Goal: Task Accomplishment & Management: Manage account settings

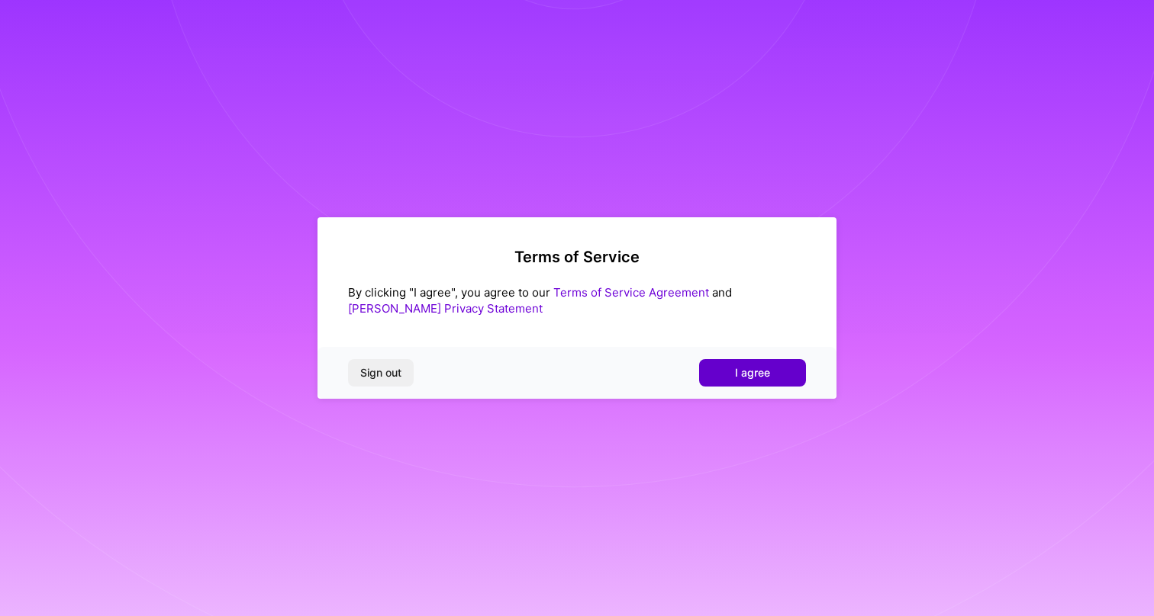
click at [754, 361] on button "I agree" at bounding box center [752, 372] width 107 height 27
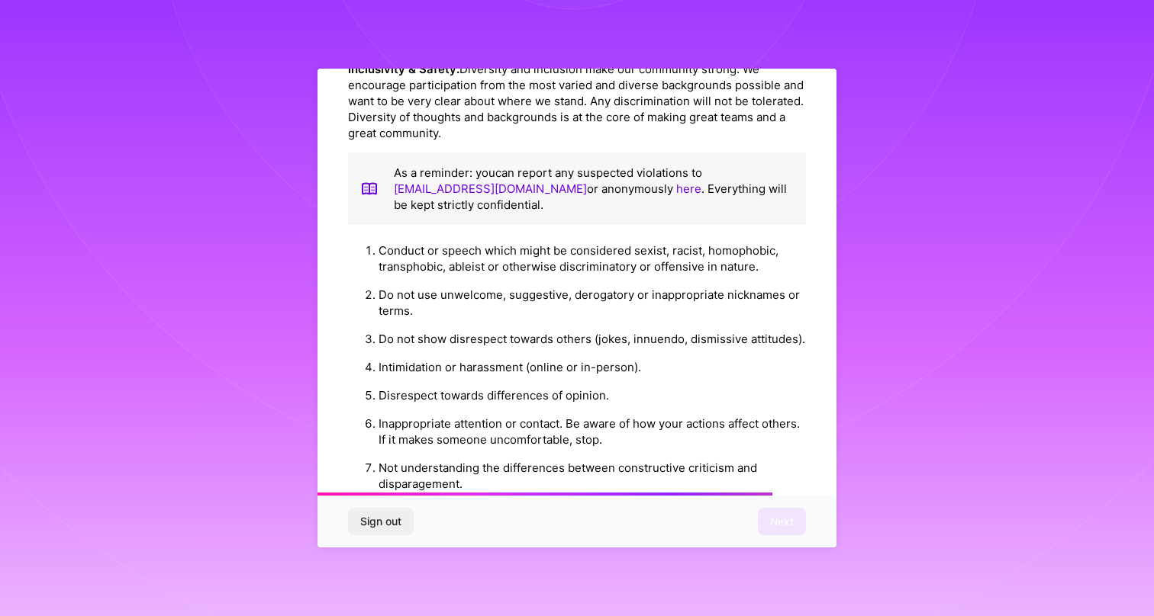
scroll to position [1684, 0]
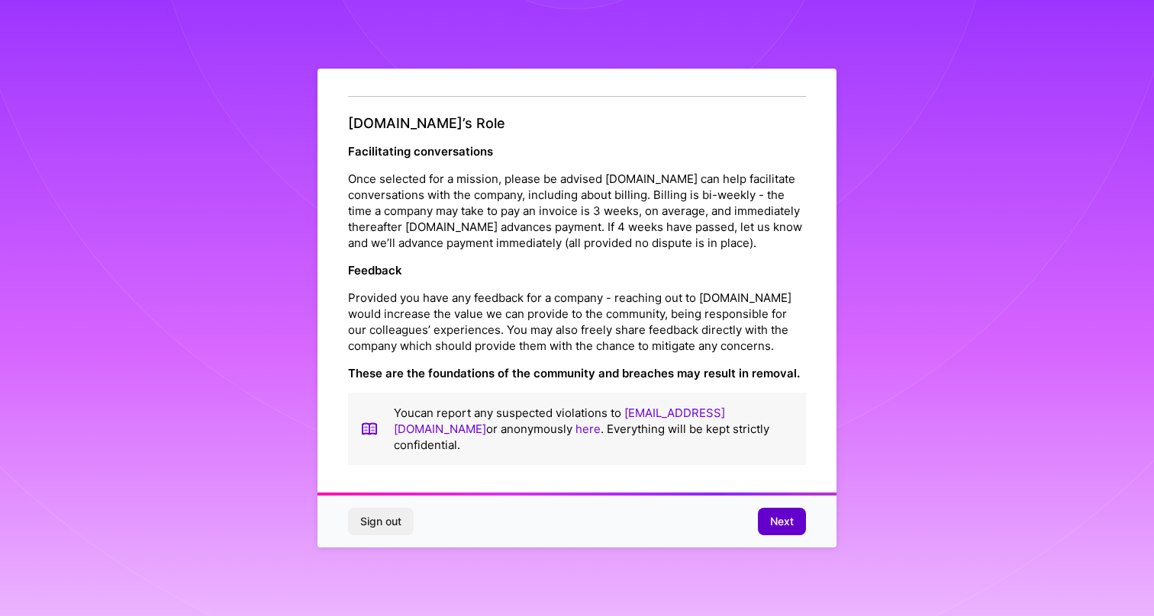
click at [774, 512] on button "Next" at bounding box center [782, 521] width 48 height 27
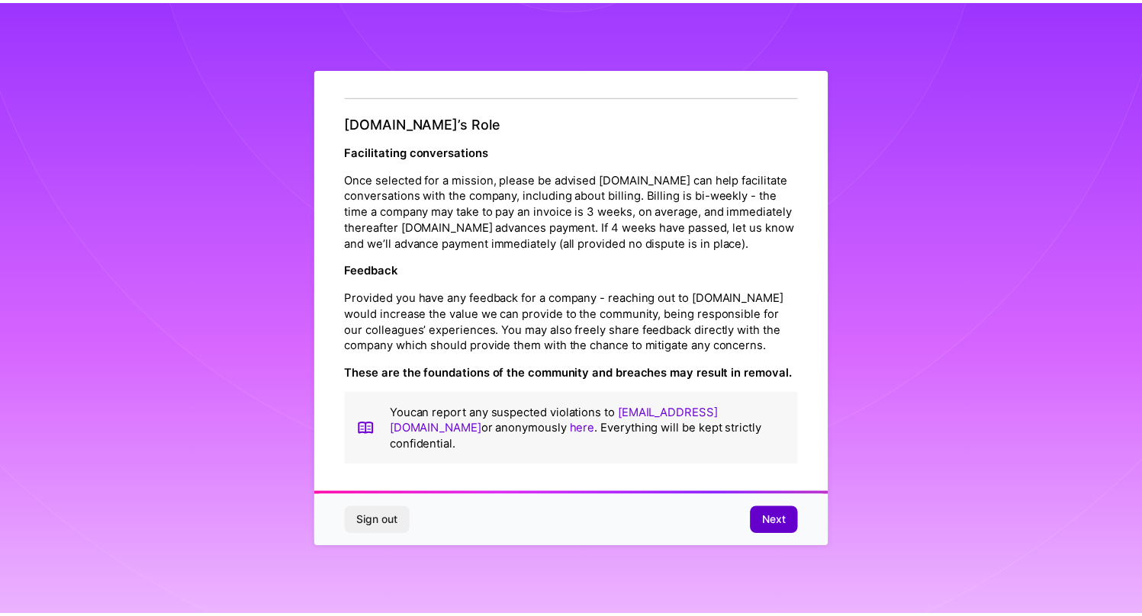
scroll to position [0, 0]
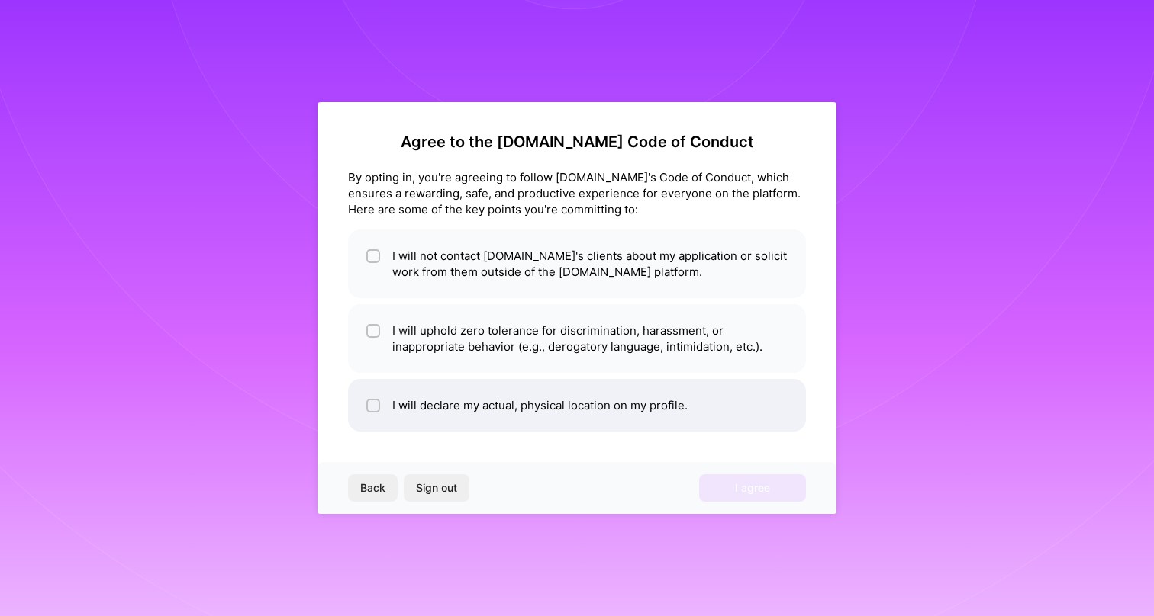
click at [372, 402] on input "checkbox" at bounding box center [374, 406] width 11 height 11
checkbox input "true"
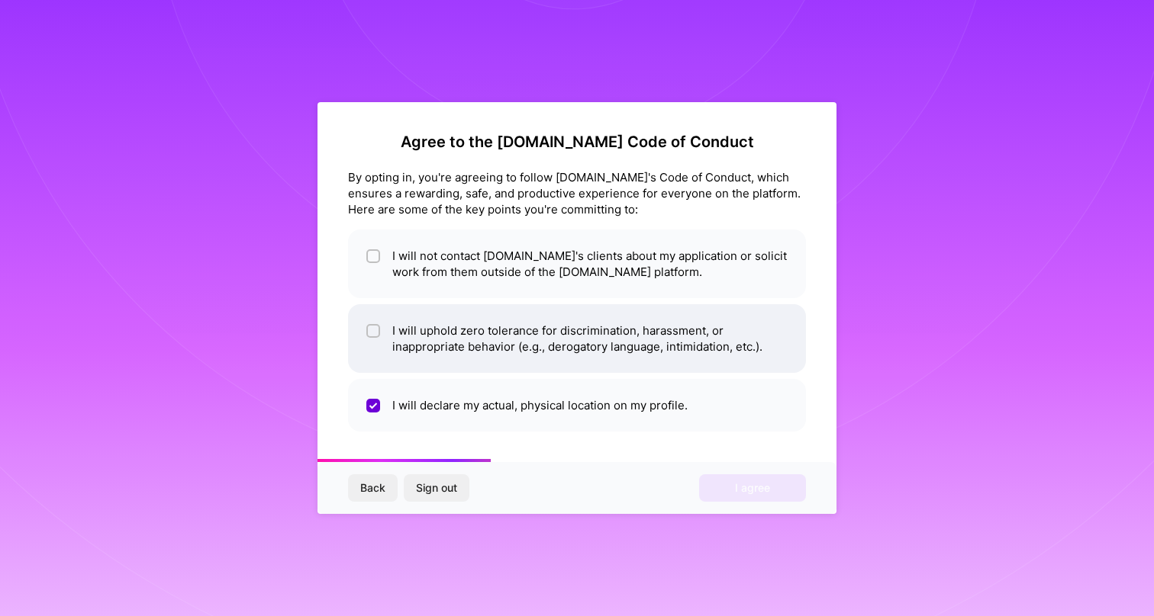
click at [374, 332] on input "checkbox" at bounding box center [374, 332] width 11 height 11
checkbox input "true"
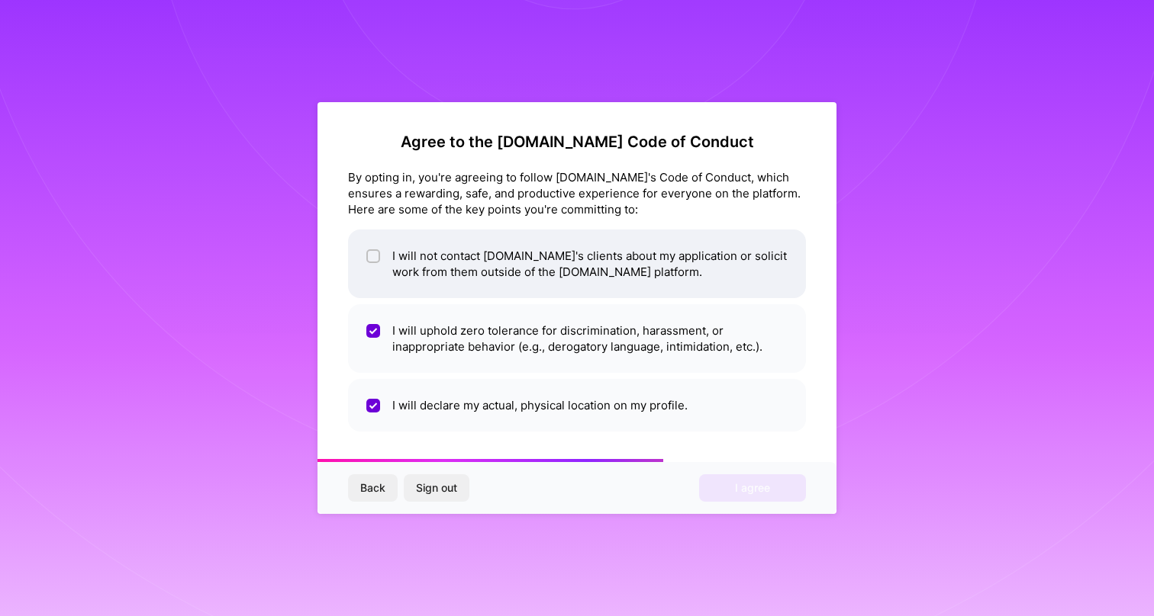
click at [371, 253] on input "checkbox" at bounding box center [374, 257] width 11 height 11
checkbox input "true"
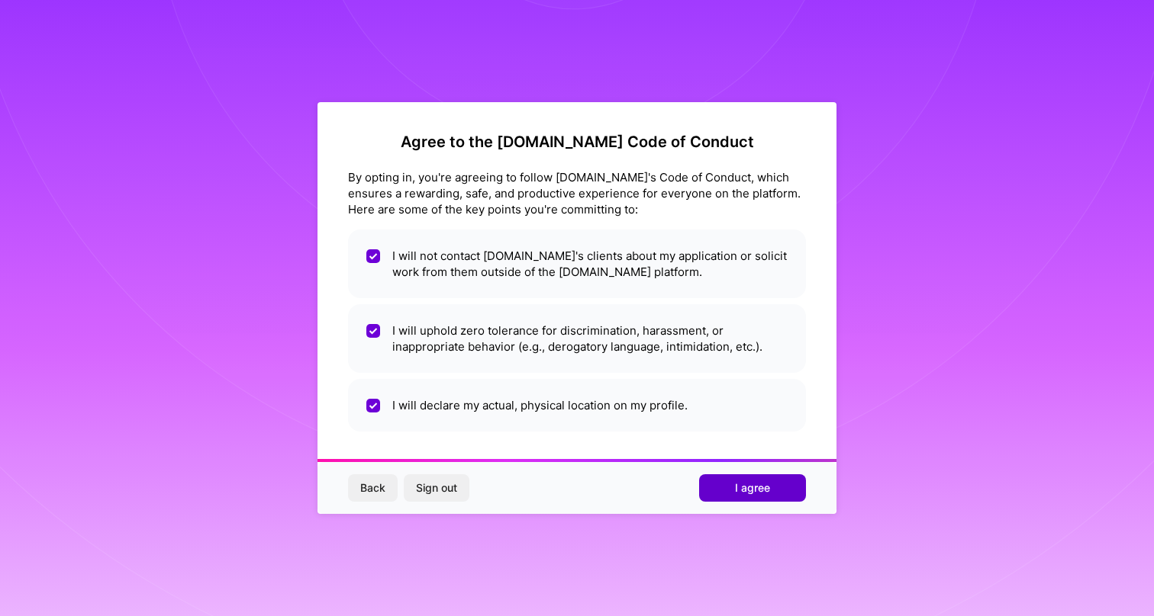
click at [755, 487] on span "I agree" at bounding box center [752, 488] width 35 height 15
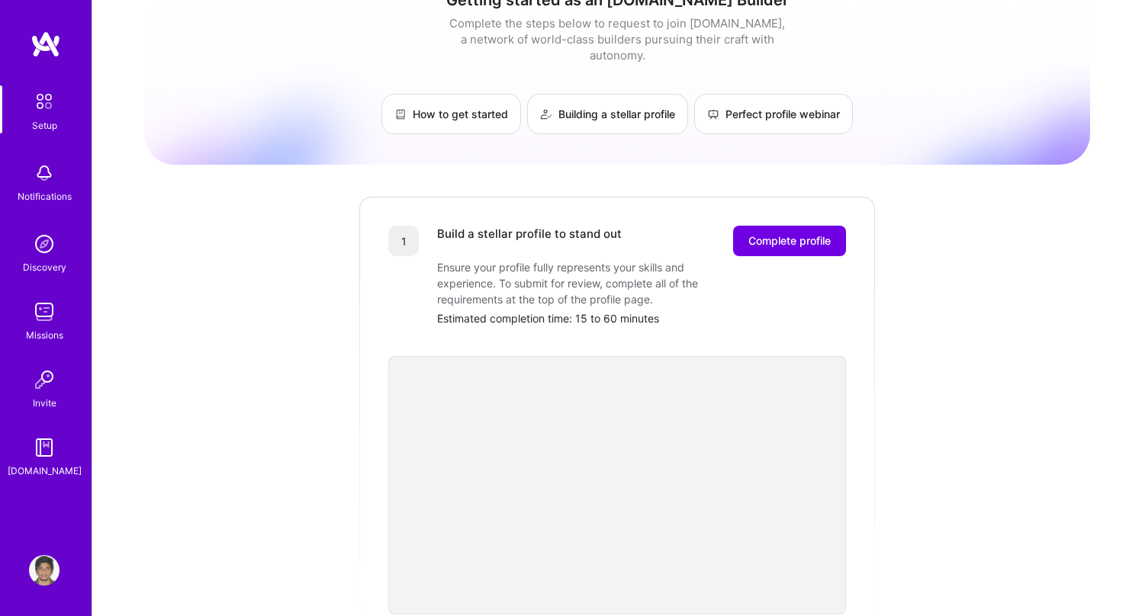
scroll to position [40, 0]
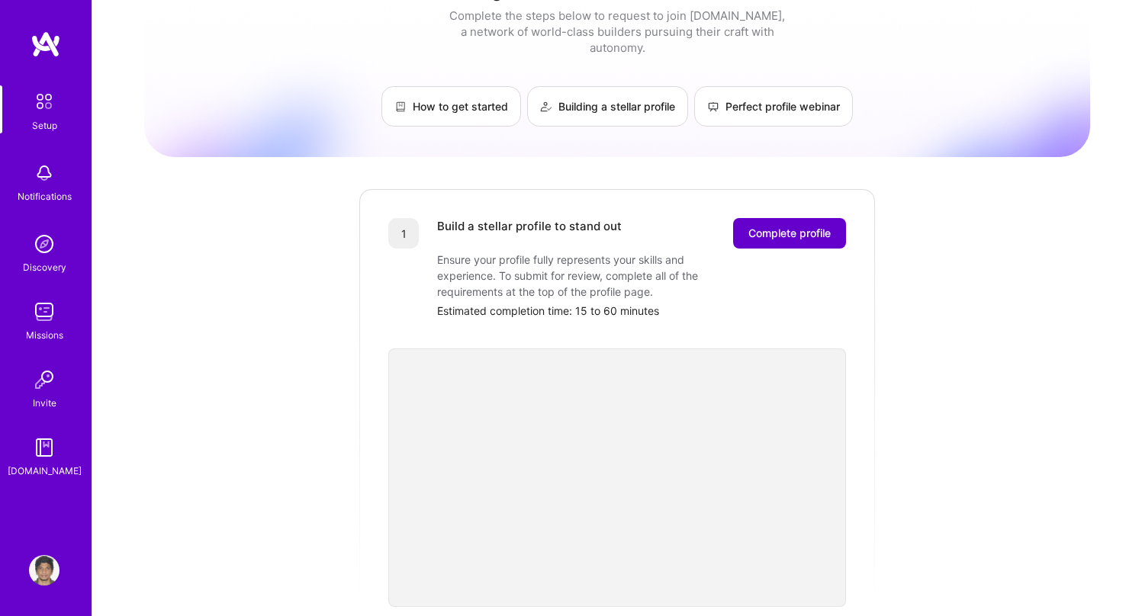
click at [806, 218] on button "Complete profile" at bounding box center [789, 233] width 113 height 31
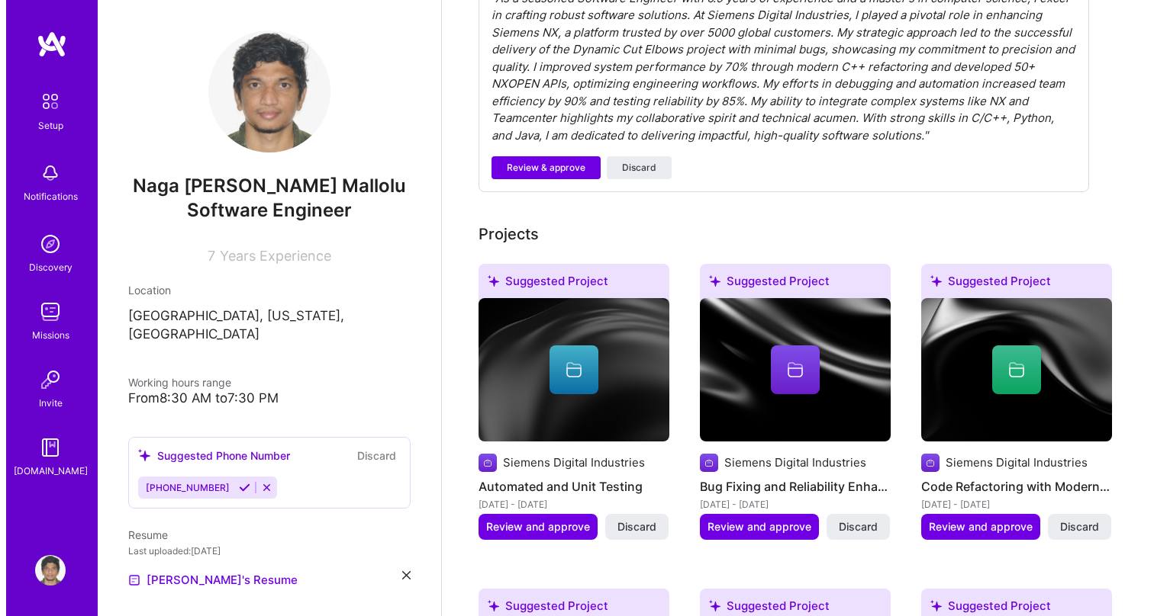
scroll to position [526, 0]
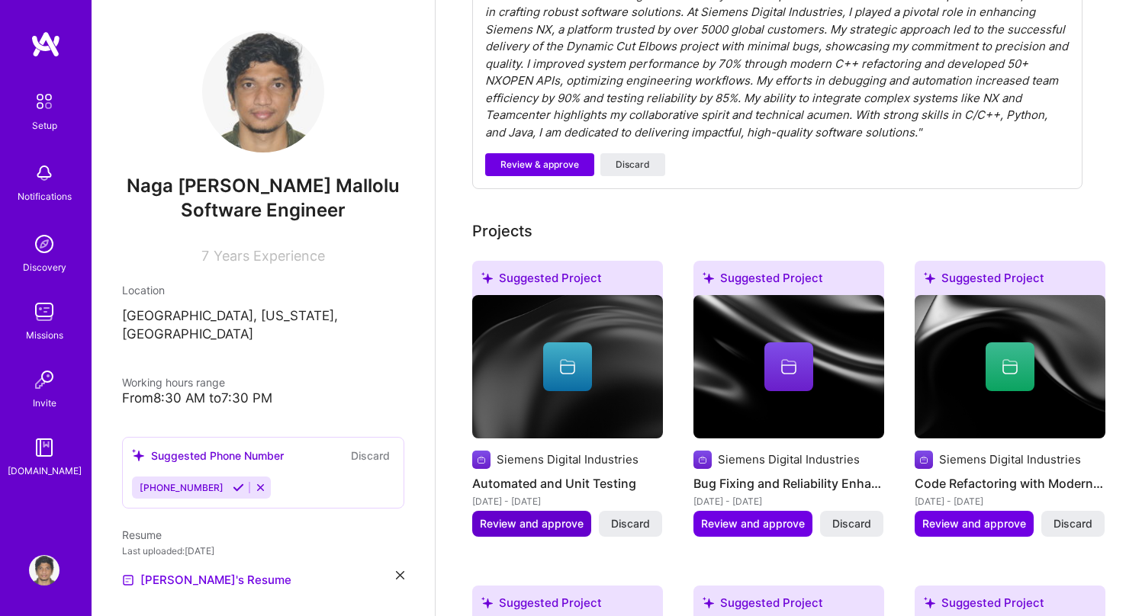
click at [517, 517] on span "Review and approve" at bounding box center [532, 524] width 104 height 15
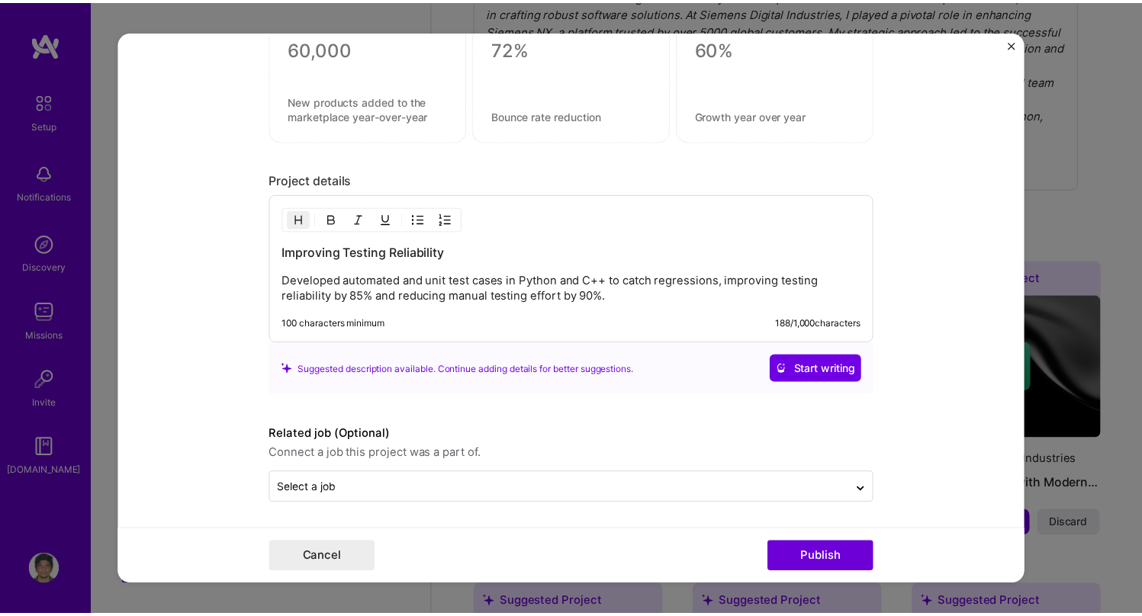
scroll to position [1252, 0]
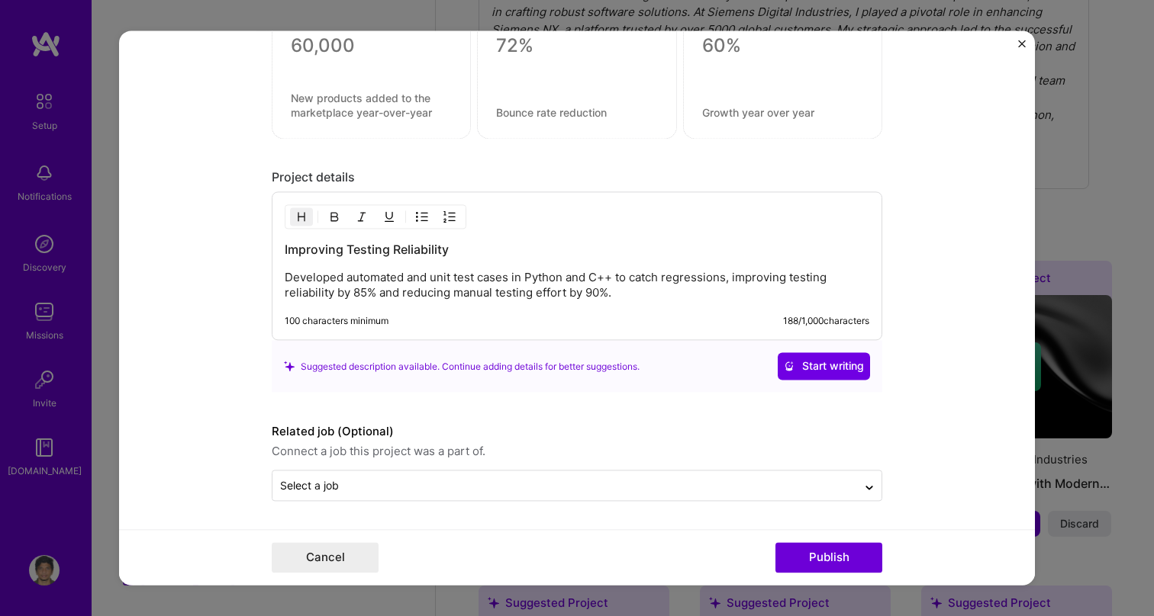
click at [1019, 40] on img "Close" at bounding box center [1022, 44] width 8 height 8
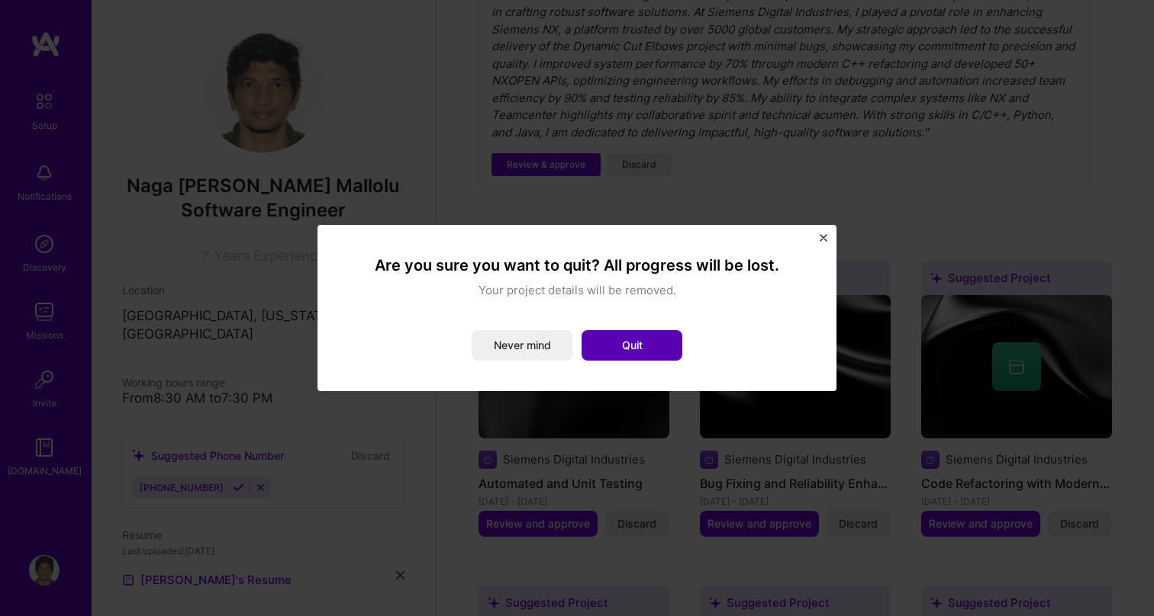
click at [606, 340] on button "Quit" at bounding box center [631, 345] width 101 height 31
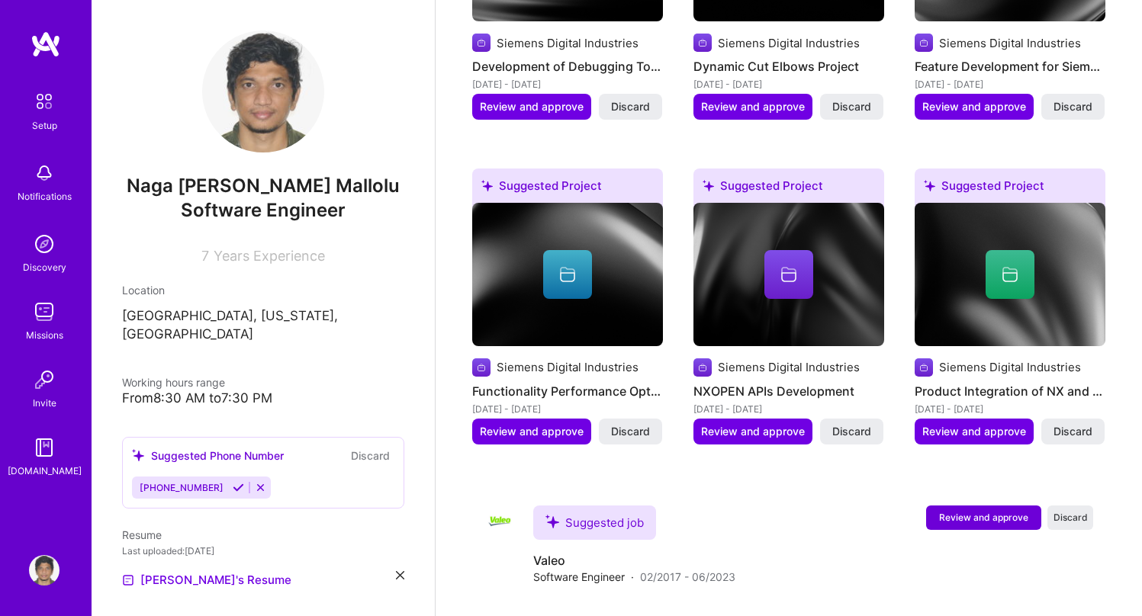
scroll to position [1279, 0]
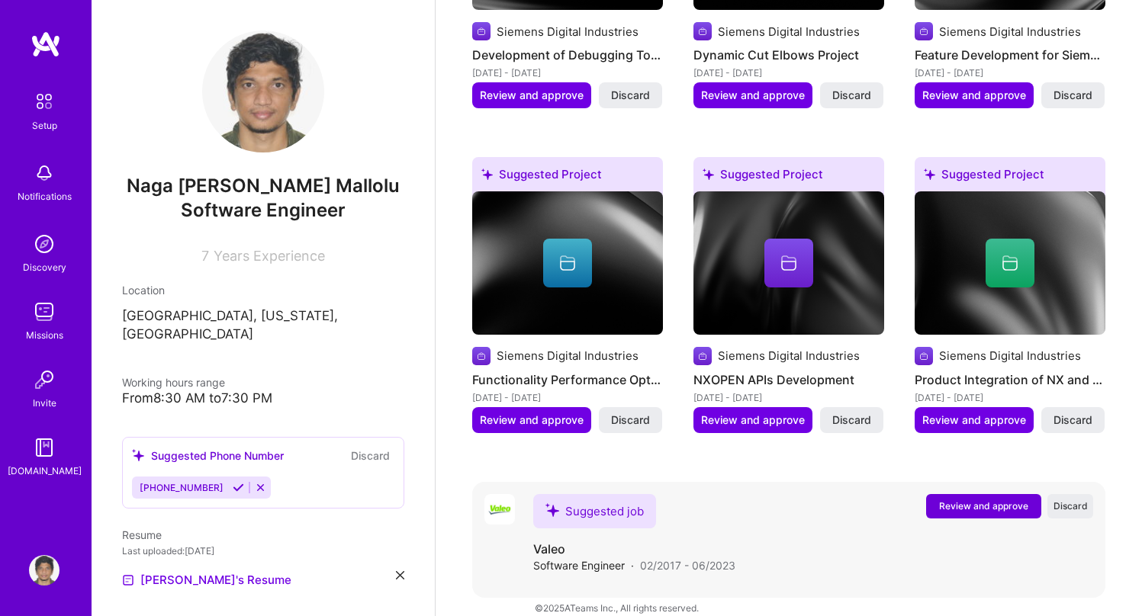
click at [578, 494] on div "Suggested job" at bounding box center [594, 511] width 123 height 34
click at [543, 541] on h4 "Valeo" at bounding box center [634, 549] width 202 height 17
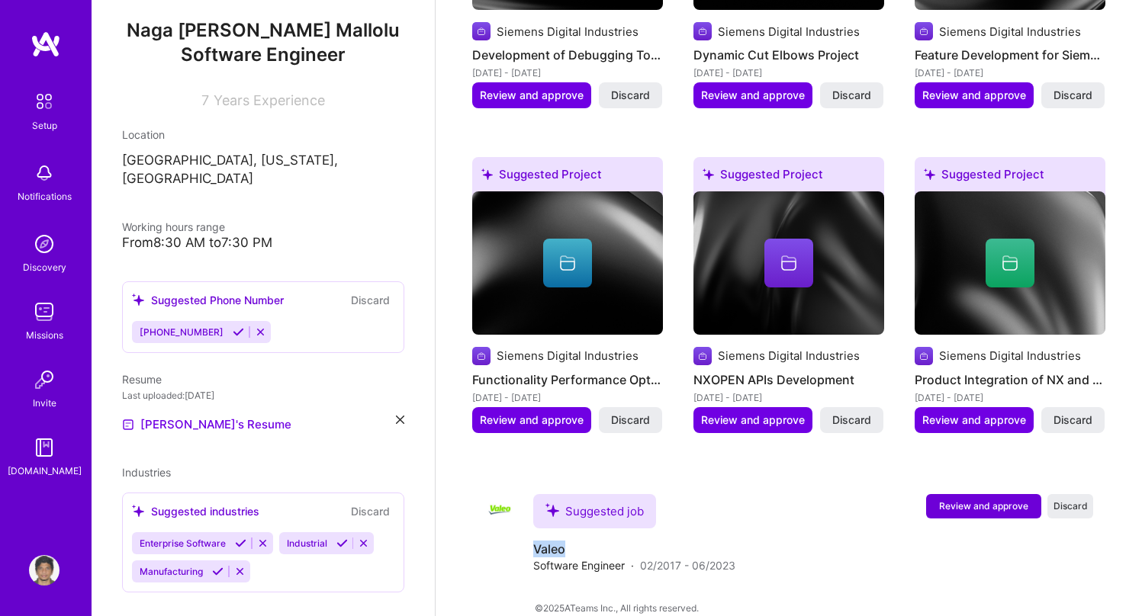
scroll to position [163, 0]
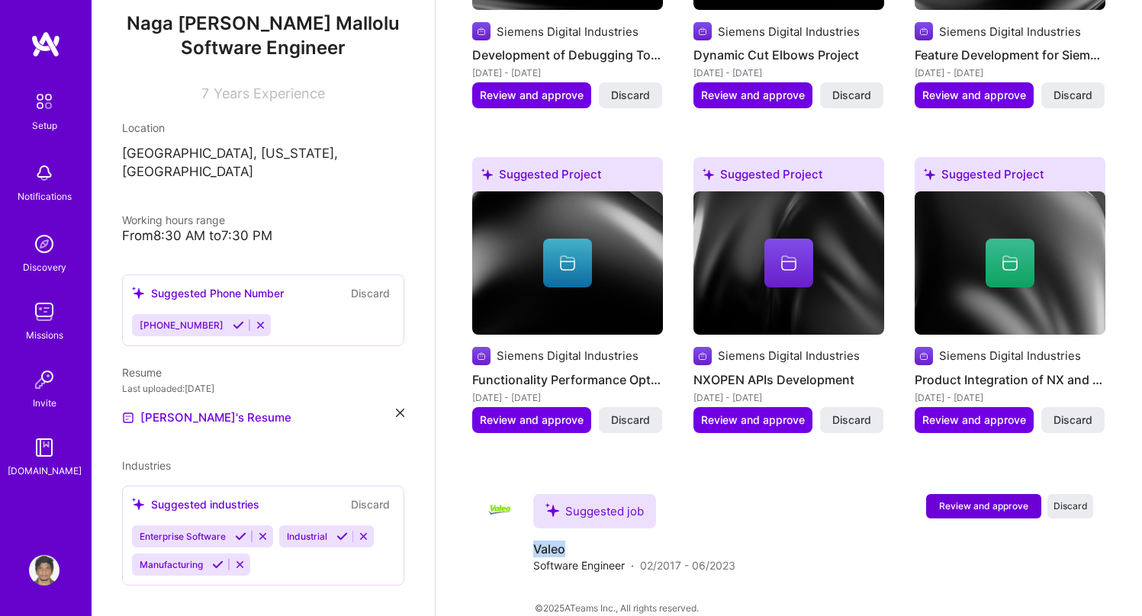
click at [352, 285] on button "Discard" at bounding box center [370, 294] width 48 height 18
click at [255, 320] on icon at bounding box center [260, 325] width 11 height 11
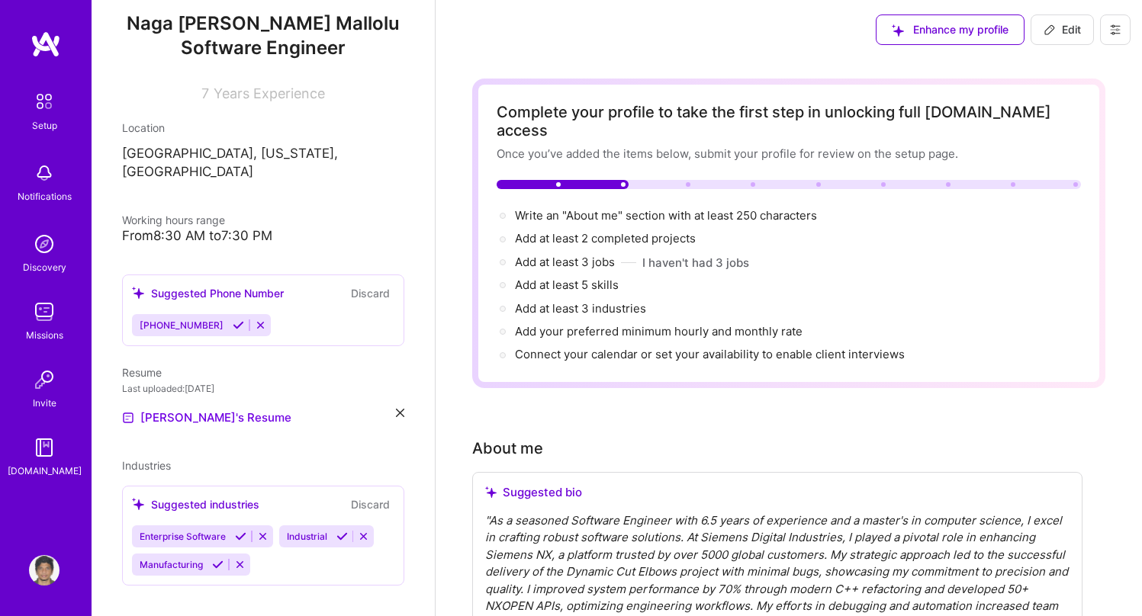
scroll to position [0, 0]
click at [941, 29] on div "Enhance my profile" at bounding box center [950, 30] width 149 height 31
click at [1045, 21] on button "Edit" at bounding box center [1062, 30] width 63 height 31
select select "US"
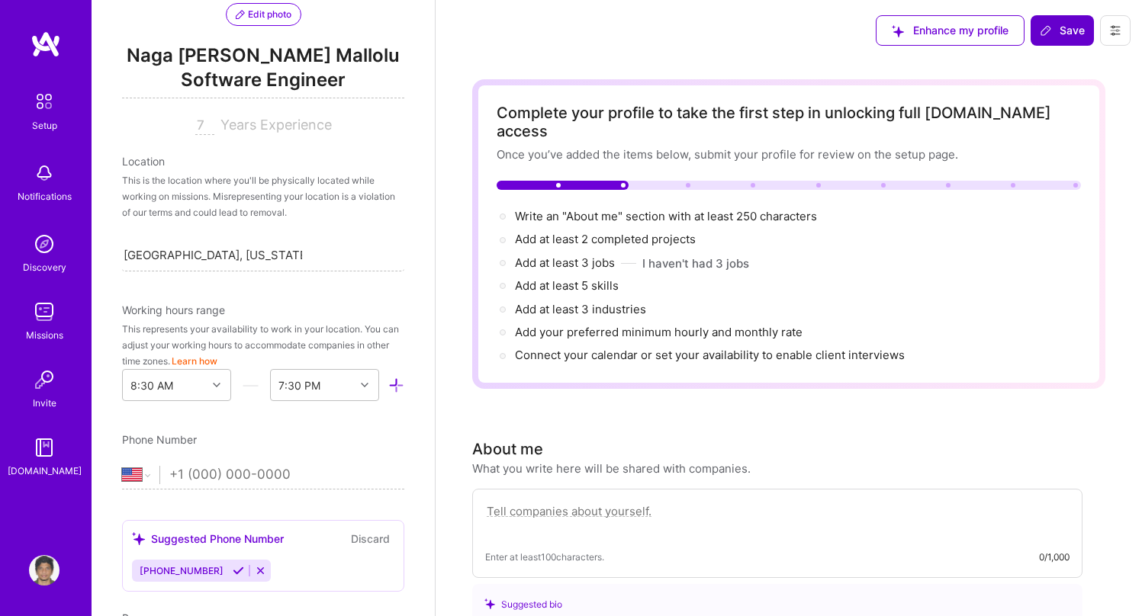
scroll to position [674, 0]
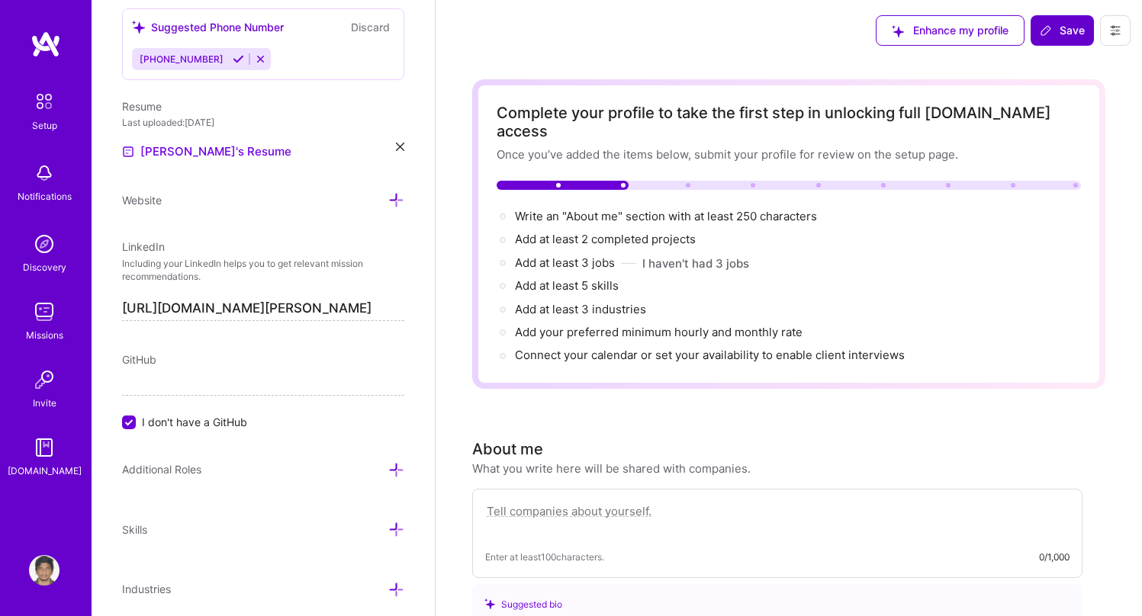
click at [1045, 21] on button "Save" at bounding box center [1062, 30] width 63 height 31
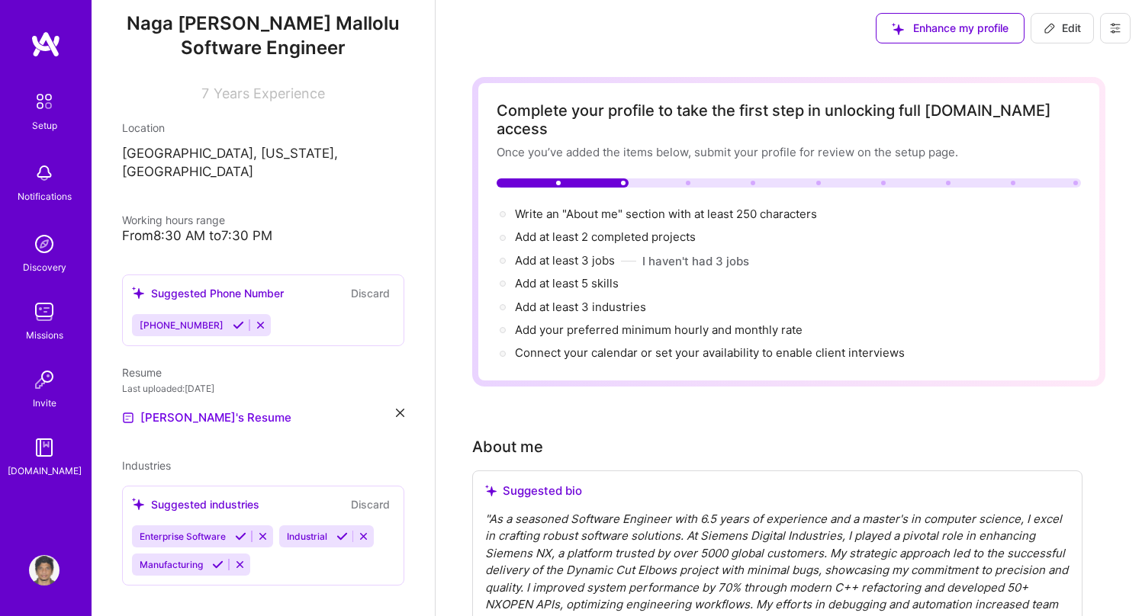
scroll to position [0, 0]
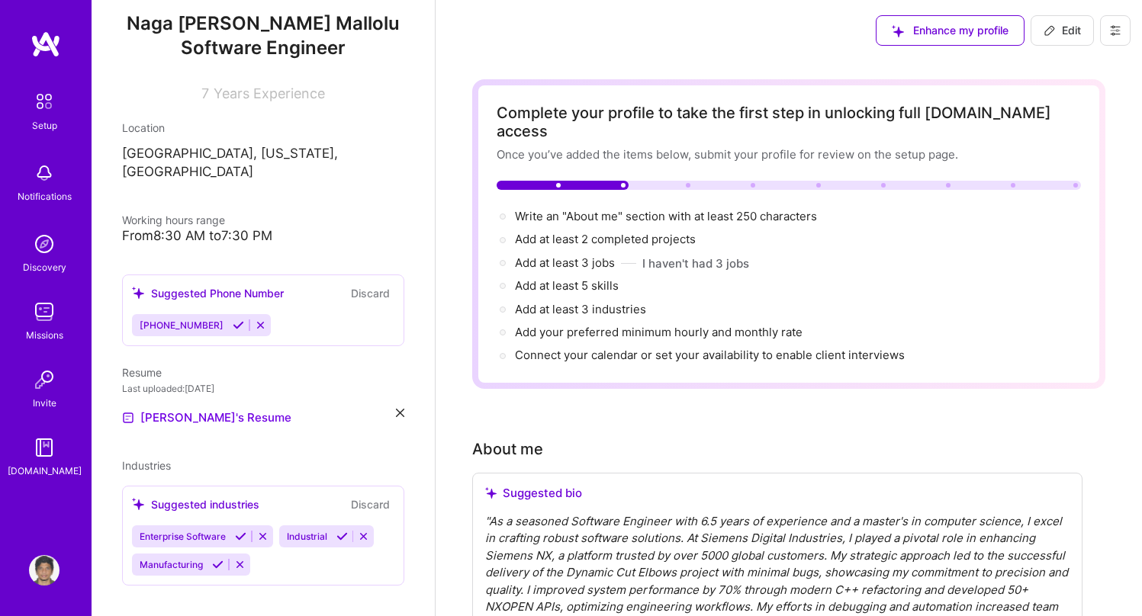
click at [42, 108] on img at bounding box center [44, 101] width 32 height 32
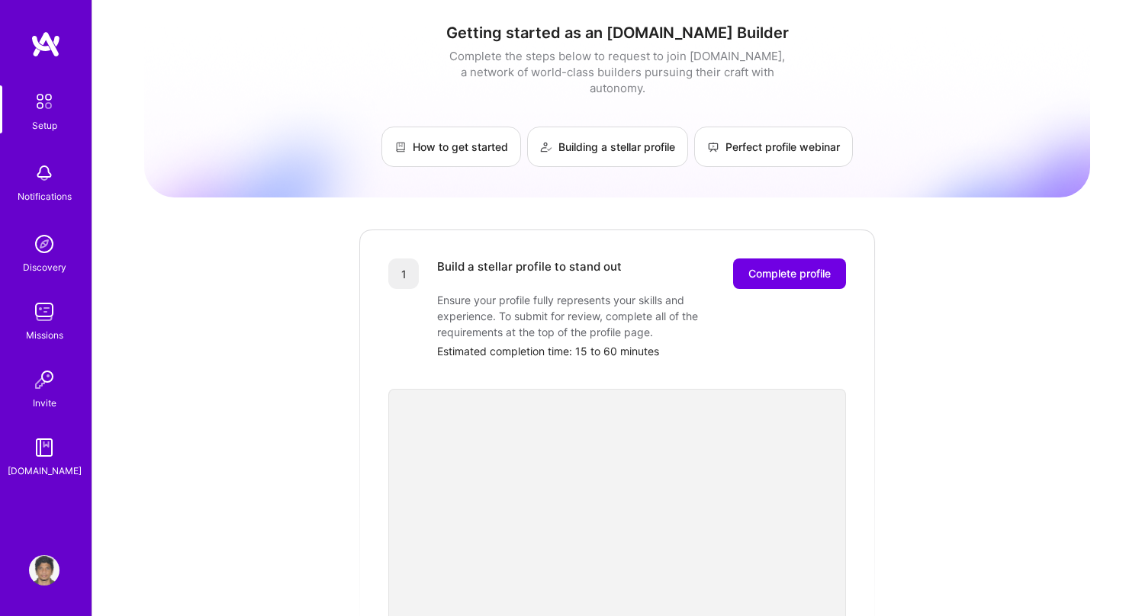
click at [41, 317] on img at bounding box center [44, 312] width 31 height 31
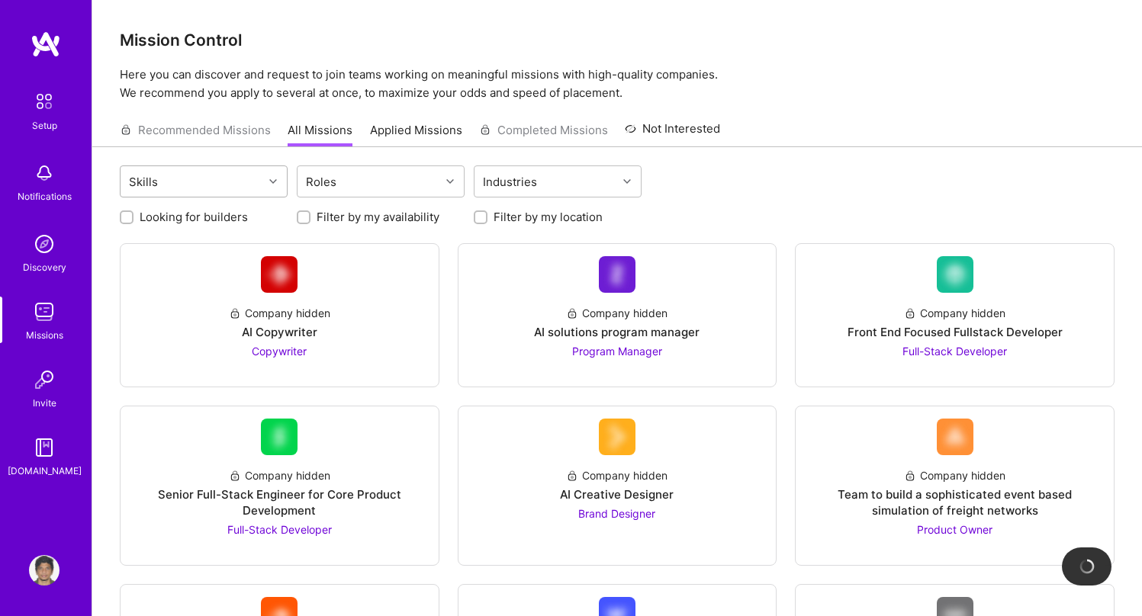
click at [266, 177] on div at bounding box center [275, 182] width 24 height 20
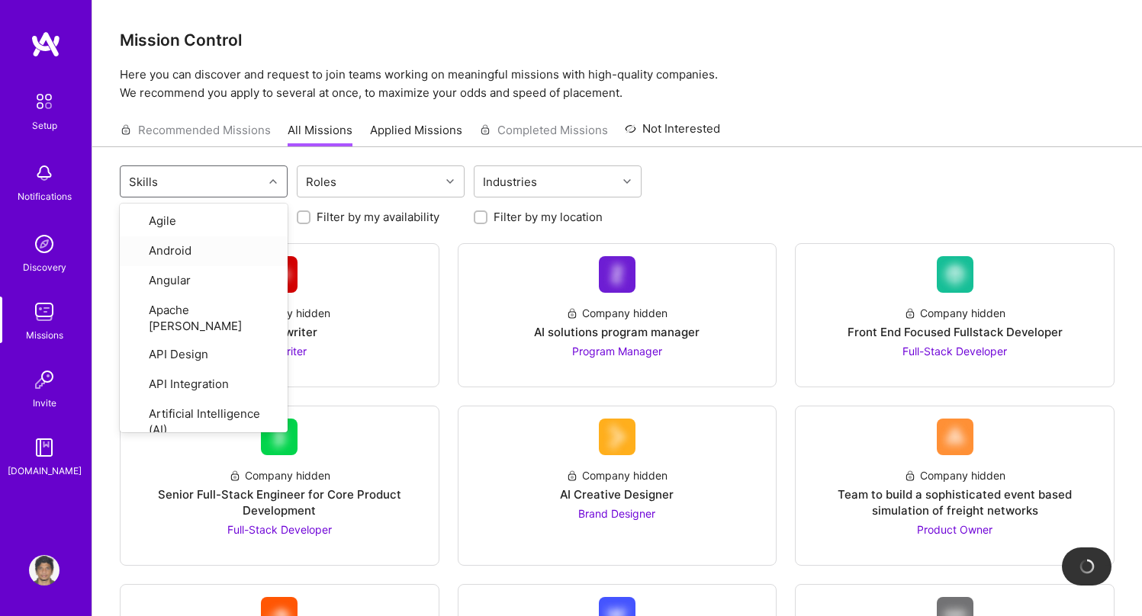
click at [793, 201] on div "Looking for builders Filter by my availability Filter by my location" at bounding box center [617, 213] width 995 height 24
